Goal: Navigation & Orientation: Find specific page/section

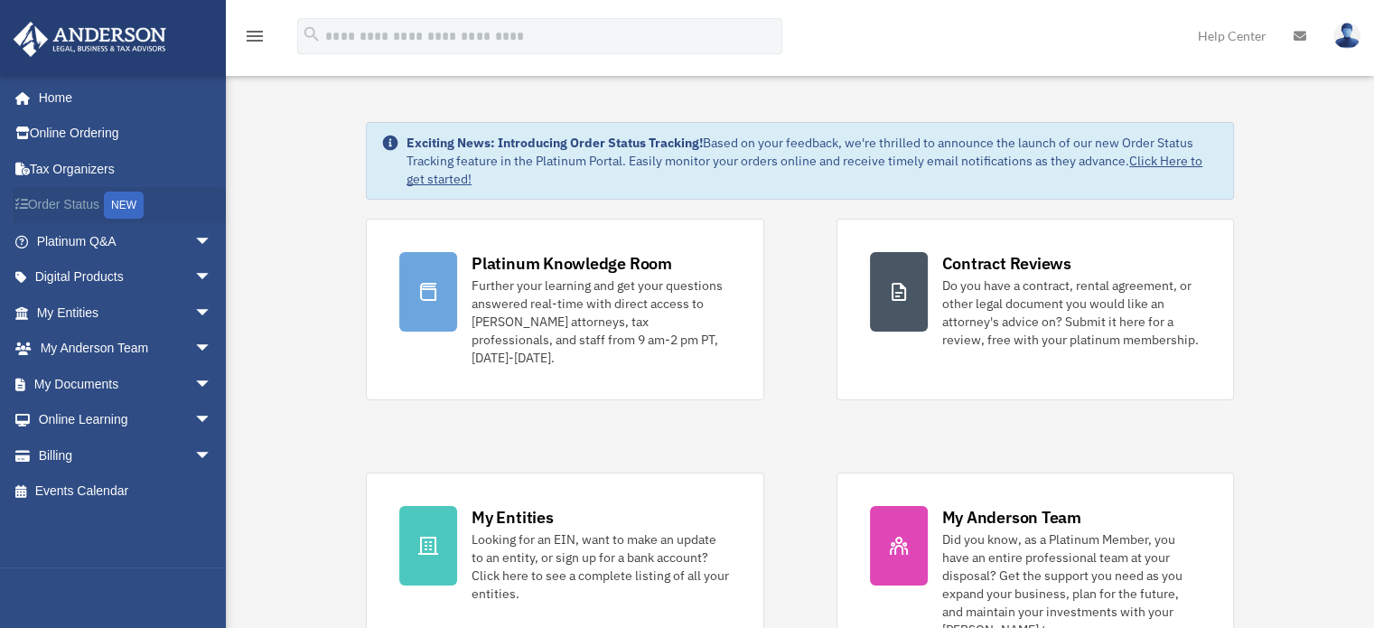
click at [75, 206] on link "Order Status NEW" at bounding box center [126, 205] width 227 height 37
click at [101, 165] on link "Tax Organizers" at bounding box center [126, 169] width 227 height 36
click at [194, 415] on span "arrow_drop_down" at bounding box center [212, 420] width 36 height 37
click at [108, 445] on link "Courses" at bounding box center [132, 455] width 214 height 36
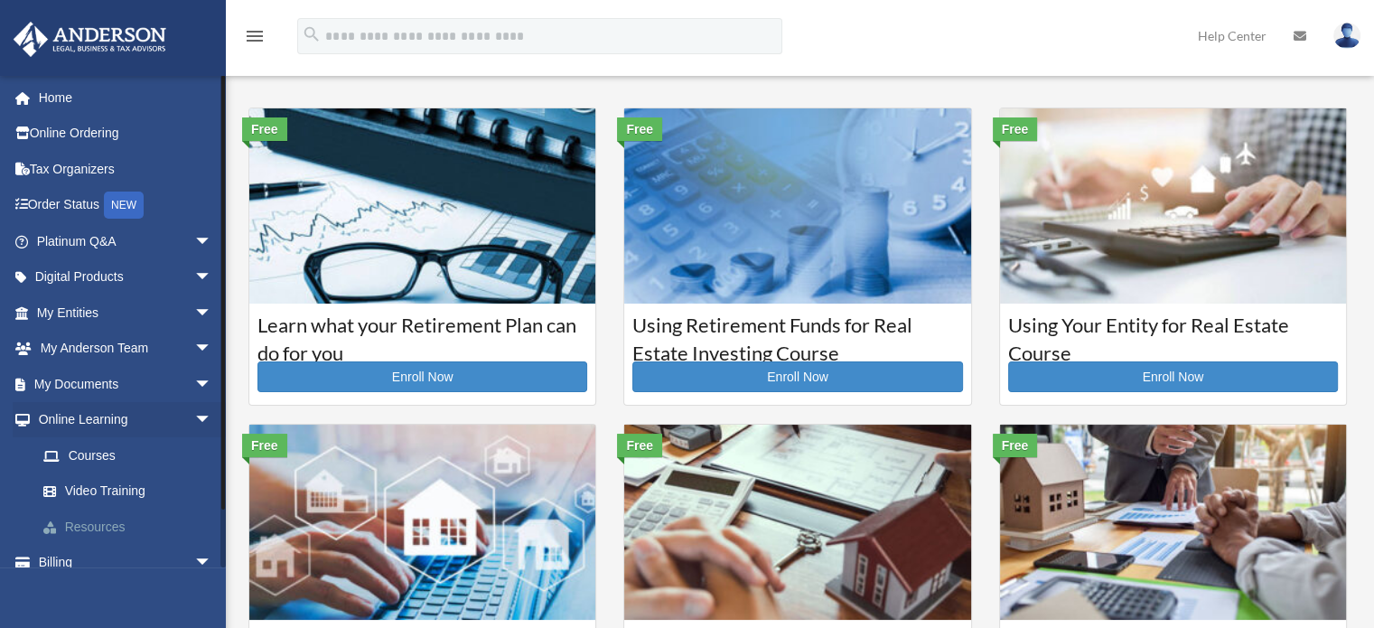
click at [107, 523] on link "Resources" at bounding box center [132, 526] width 214 height 36
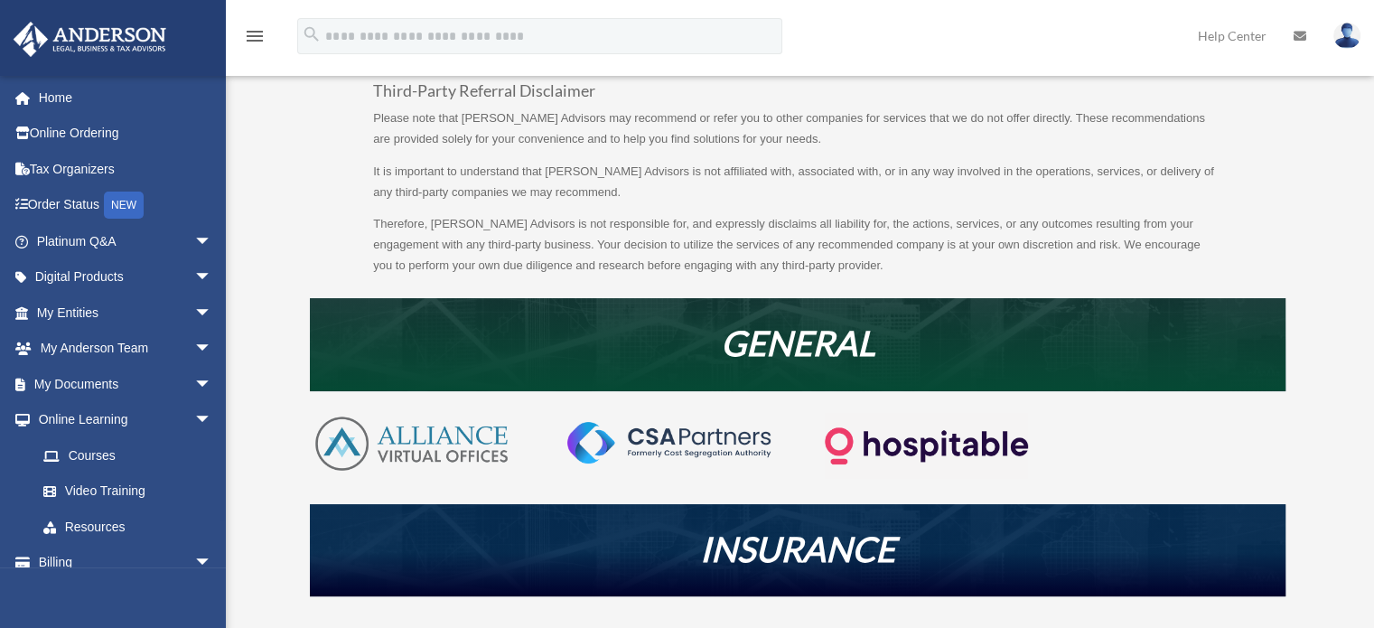
scroll to position [271, 0]
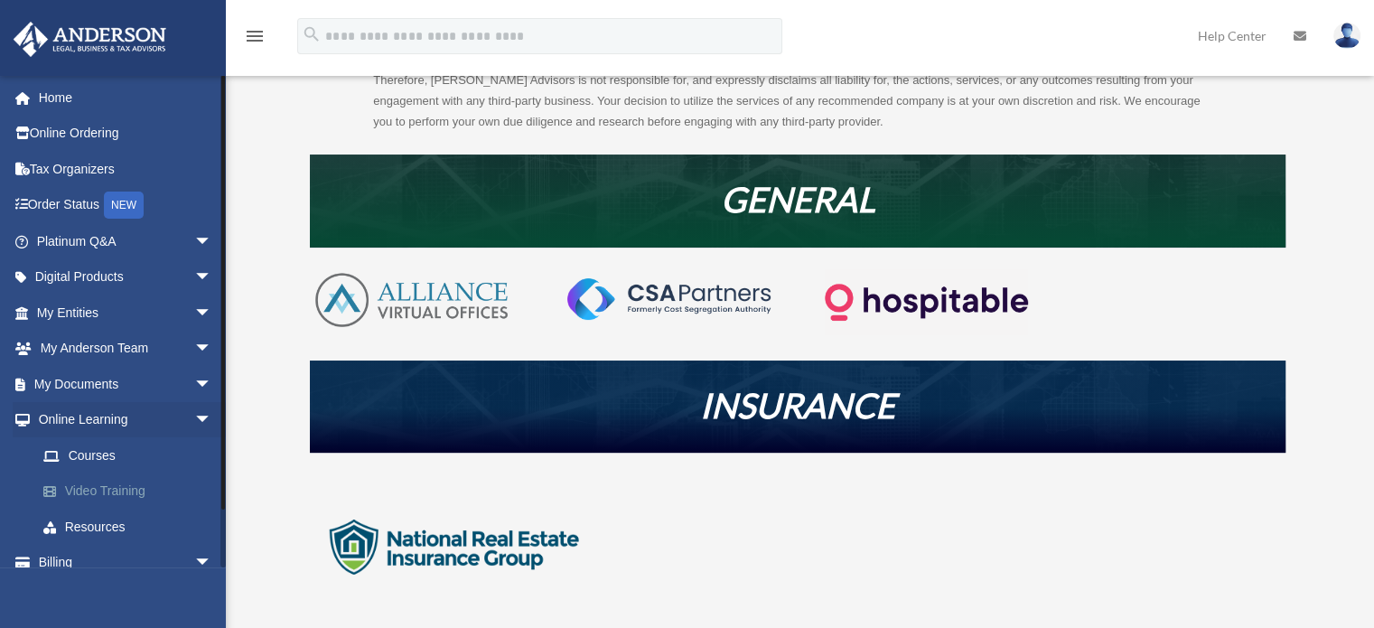
click at [107, 491] on link "Video Training" at bounding box center [132, 491] width 214 height 36
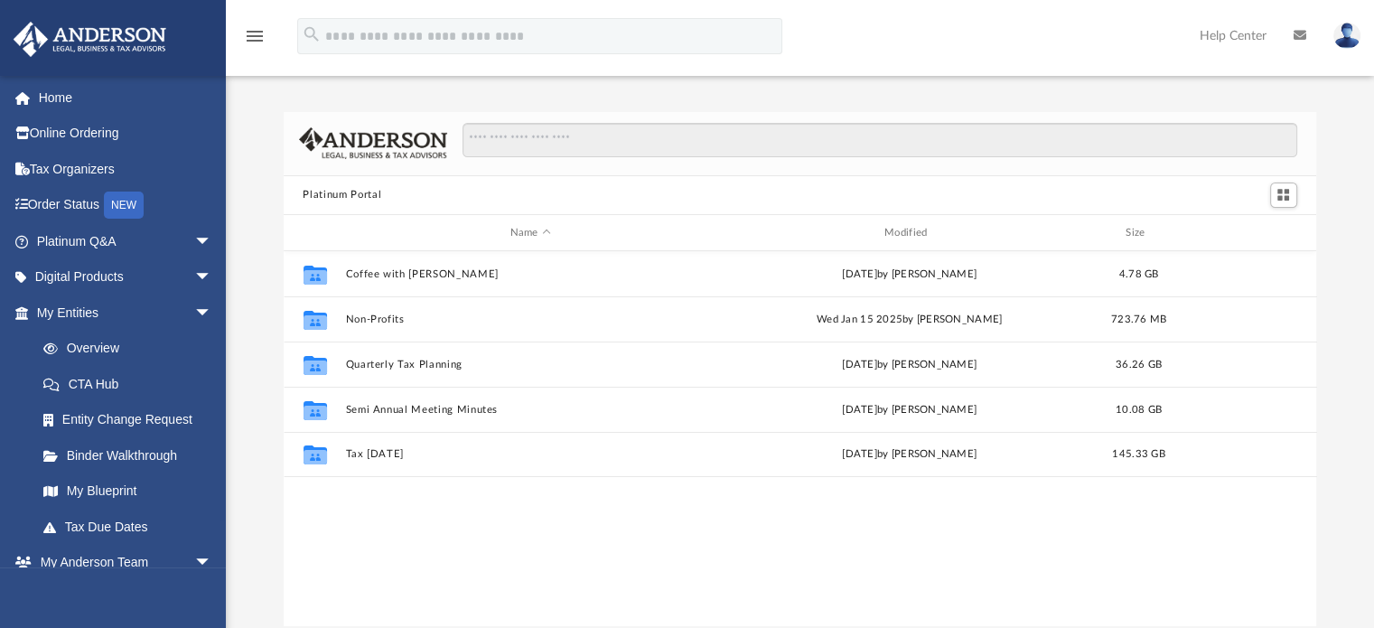
scroll to position [396, 1019]
click at [194, 271] on span "arrow_drop_down" at bounding box center [212, 277] width 36 height 37
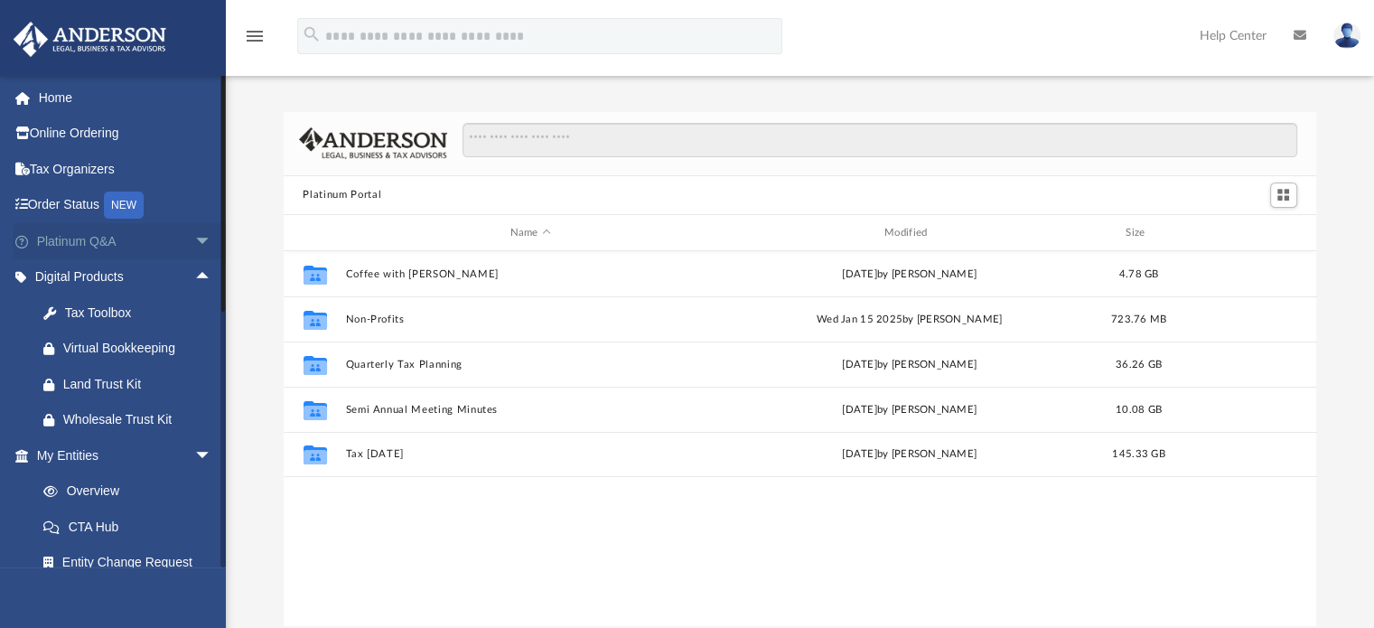
click at [194, 237] on span "arrow_drop_down" at bounding box center [212, 241] width 36 height 37
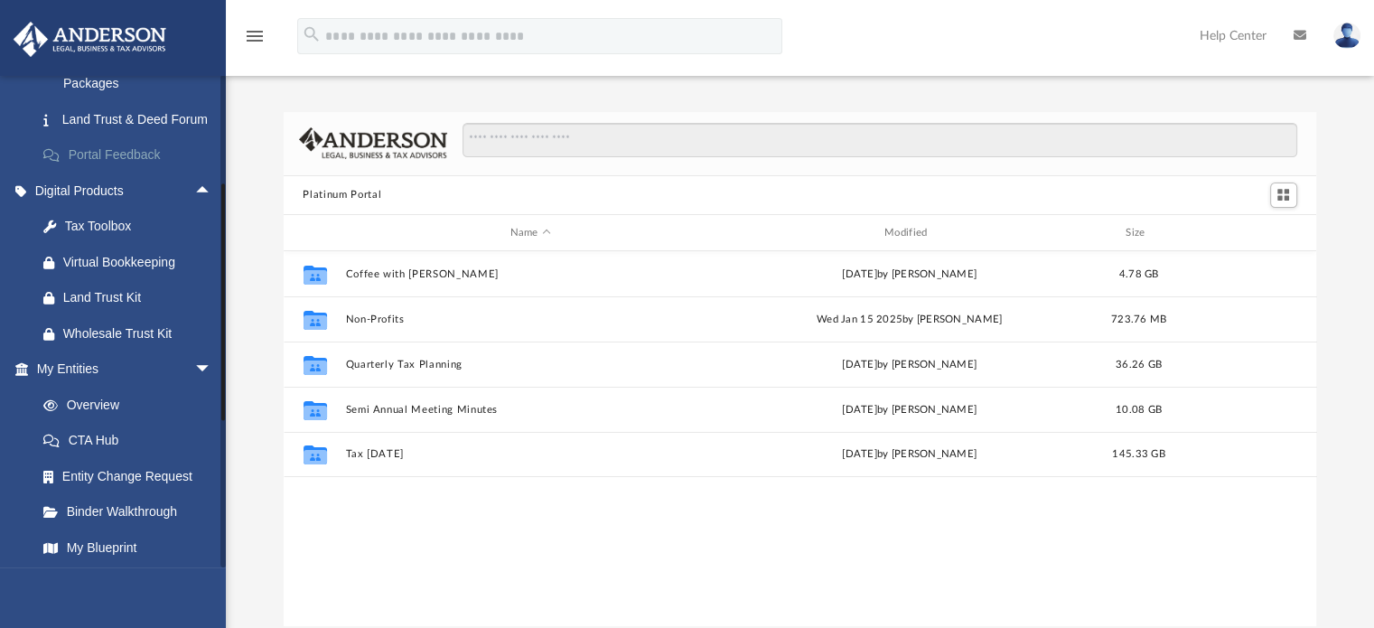
scroll to position [0, 0]
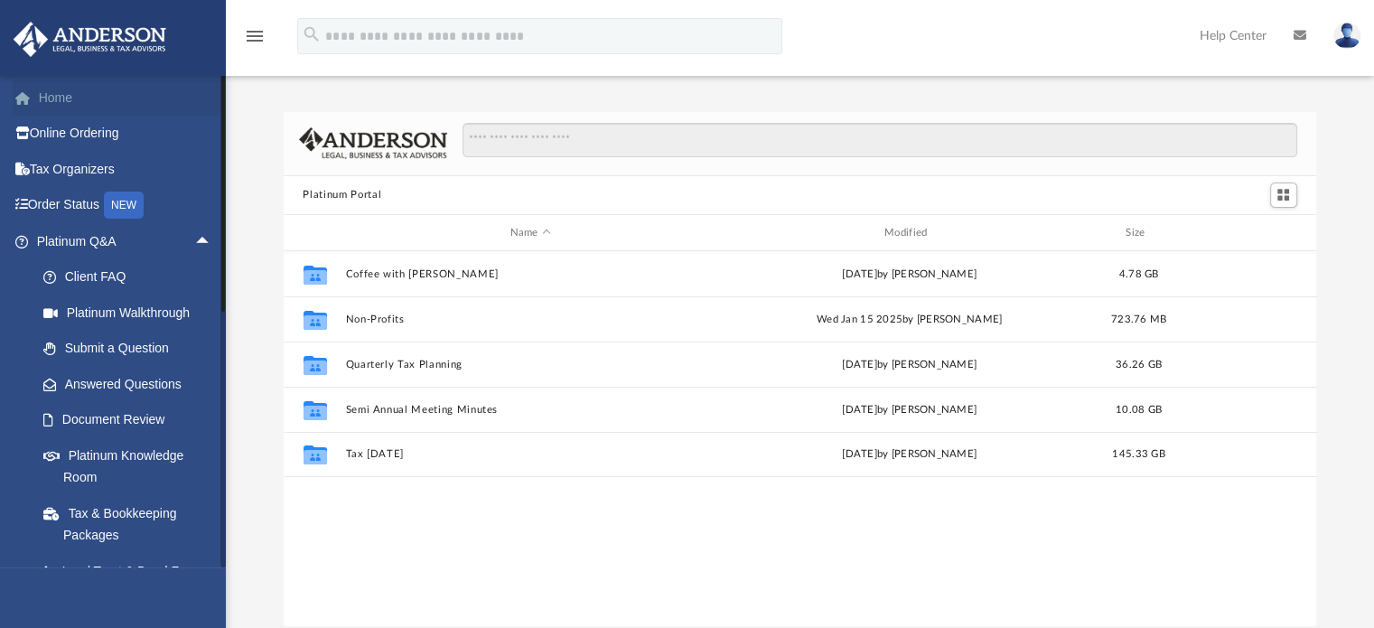
click at [61, 88] on link "Home" at bounding box center [126, 97] width 227 height 36
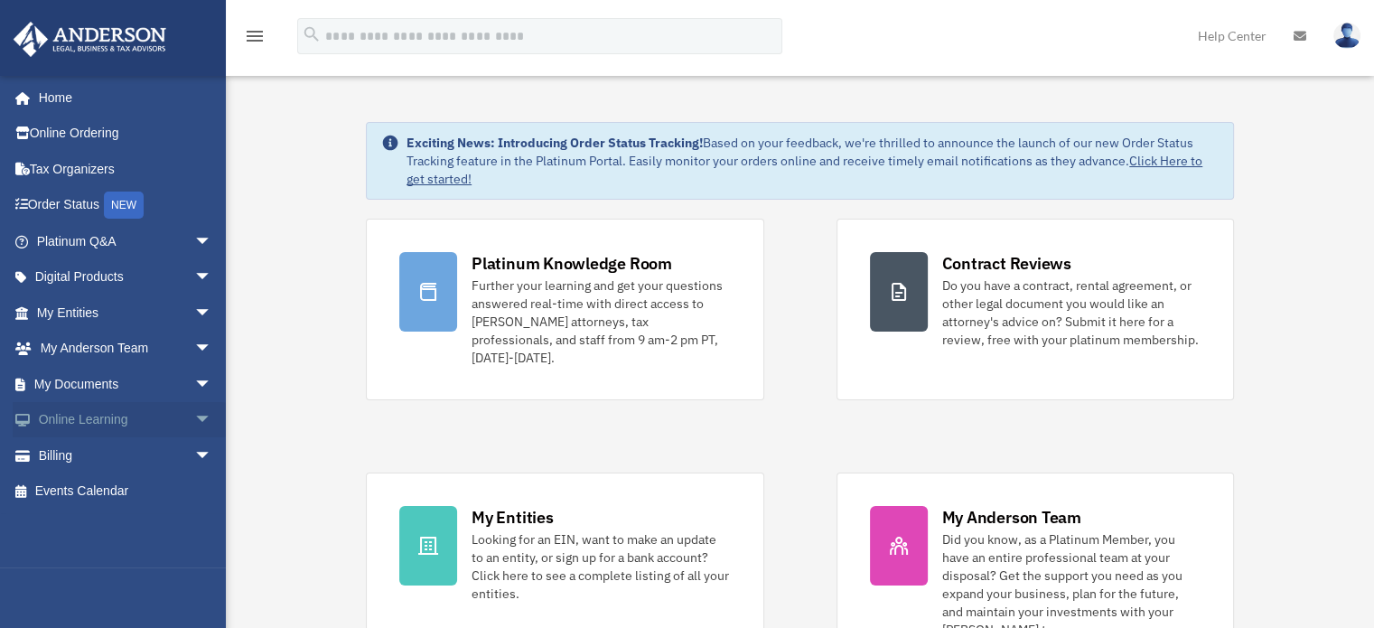
click at [194, 411] on span "arrow_drop_down" at bounding box center [212, 420] width 36 height 37
